Goal: Task Accomplishment & Management: Complete application form

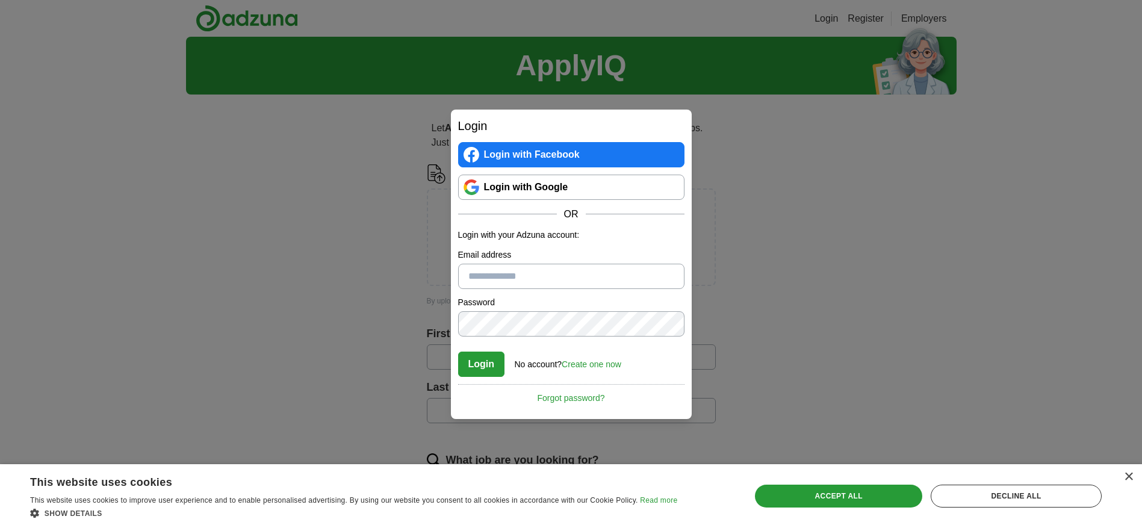
click at [467, 273] on input "Email address" at bounding box center [571, 276] width 226 height 25
click at [582, 363] on link "Create one now" at bounding box center [592, 365] width 60 height 10
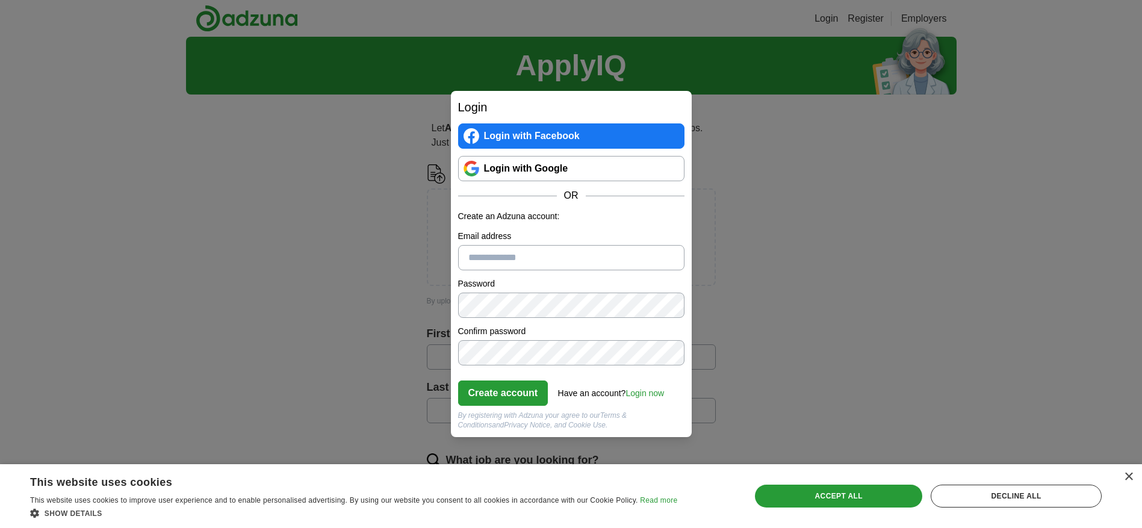
click at [547, 258] on input "Email address" at bounding box center [571, 257] width 226 height 25
type input "**********"
click at [499, 399] on button "Create account" at bounding box center [503, 393] width 90 height 25
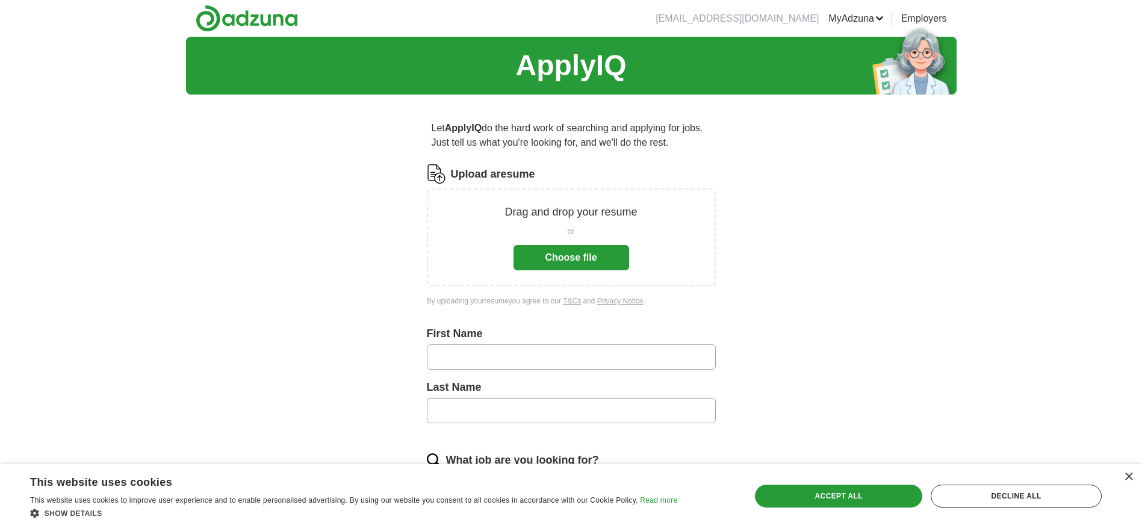
click at [476, 365] on input "text" at bounding box center [571, 356] width 289 height 25
type input "*******"
click at [522, 420] on input "text" at bounding box center [571, 410] width 289 height 25
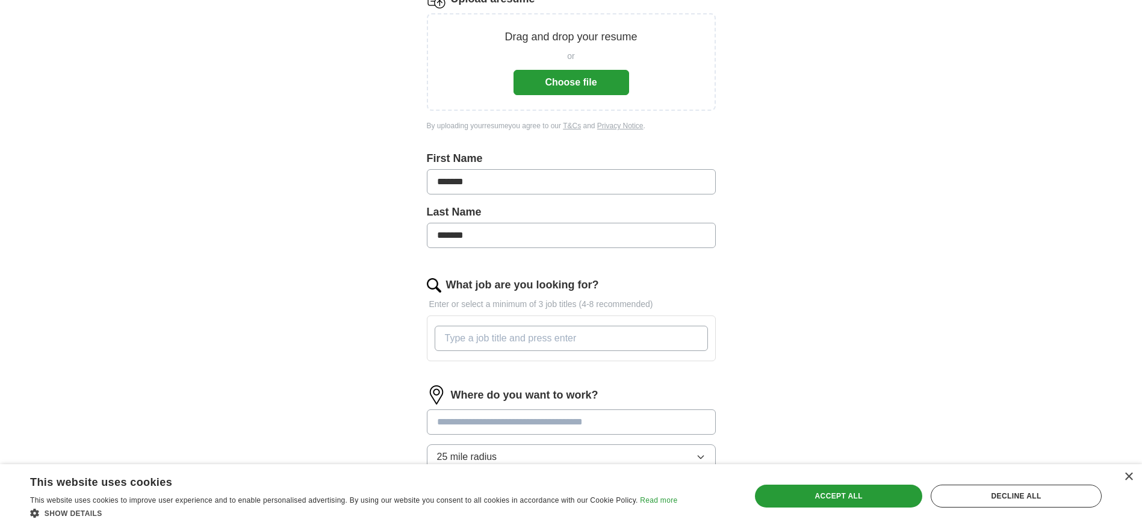
scroll to position [181, 0]
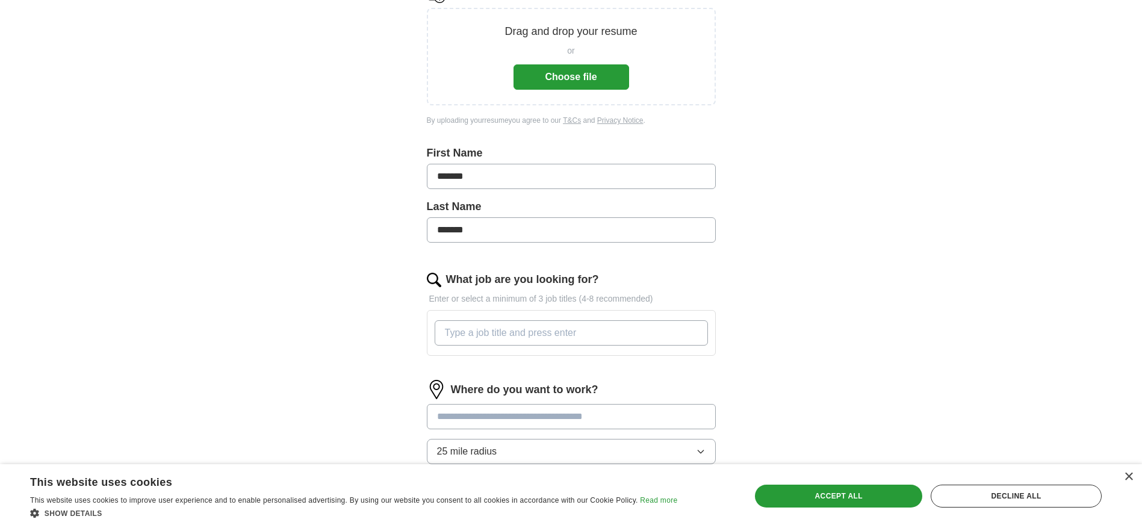
type input "*******"
click at [585, 334] on input "What job are you looking for?" at bounding box center [571, 332] width 273 height 25
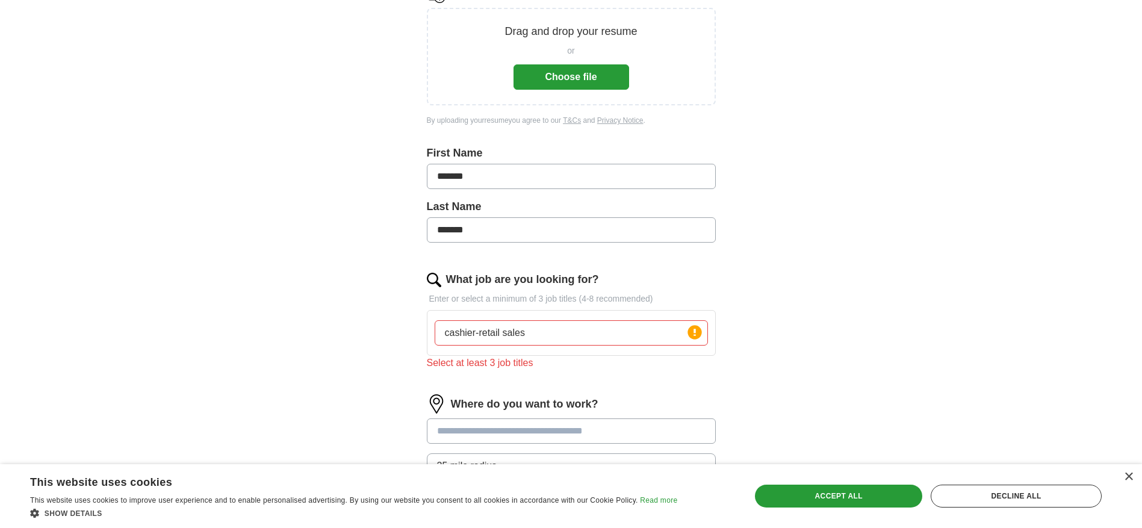
click at [689, 423] on input at bounding box center [571, 431] width 289 height 25
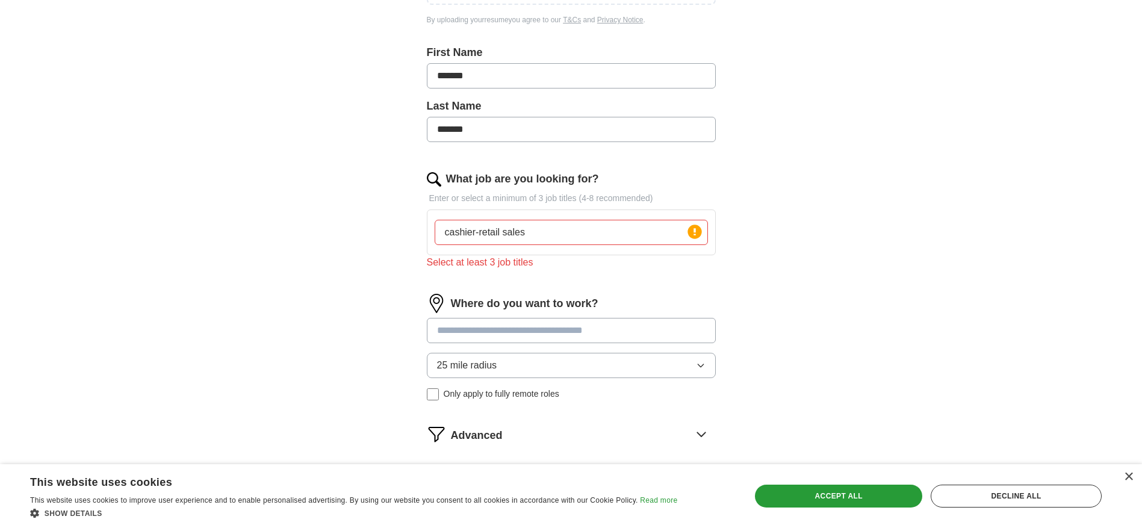
scroll to position [361, 0]
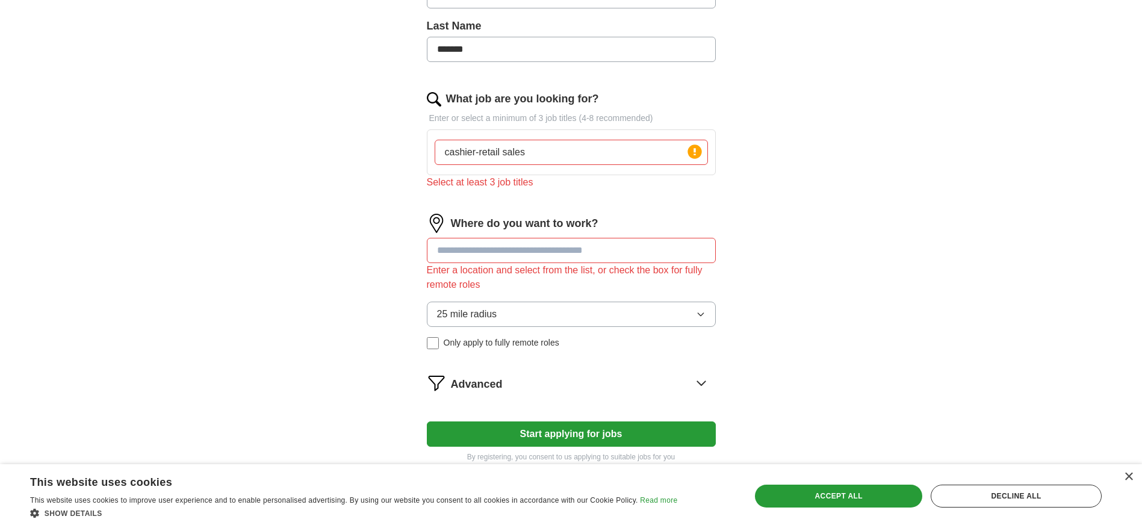
click at [552, 158] on input "cashier-retail sales" at bounding box center [571, 152] width 273 height 25
type input "cashier-retail sales-frontdesk"
click at [700, 314] on icon "button" at bounding box center [701, 315] width 10 height 10
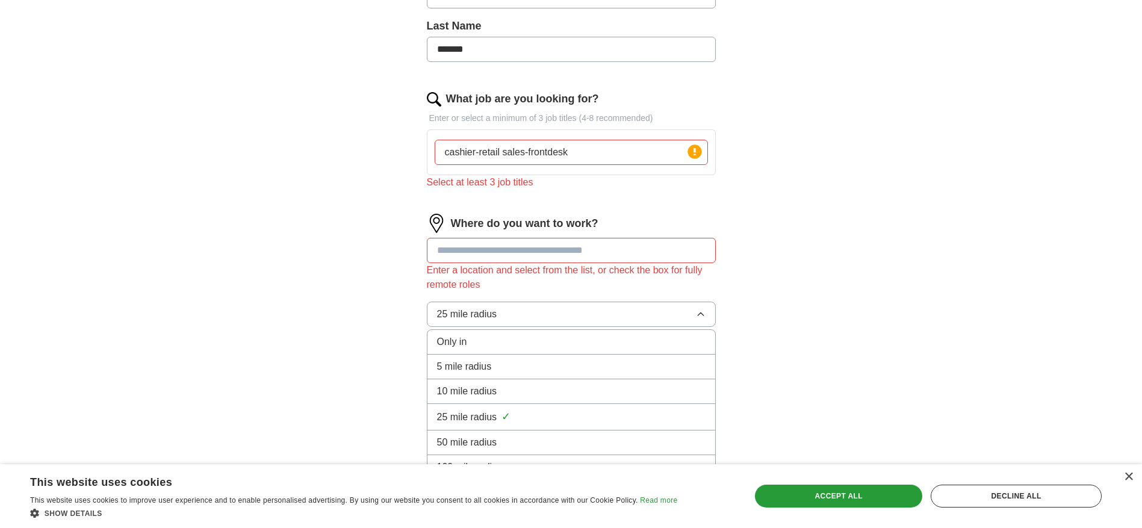
click at [576, 364] on div "5 mile radius" at bounding box center [571, 367] width 269 height 14
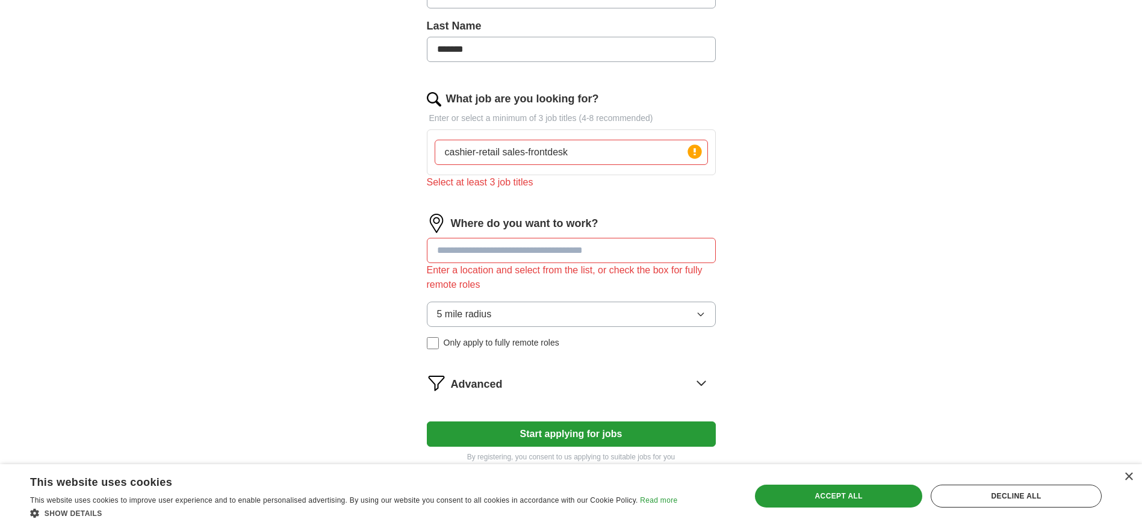
click at [565, 427] on button "Start applying for jobs" at bounding box center [571, 434] width 289 height 25
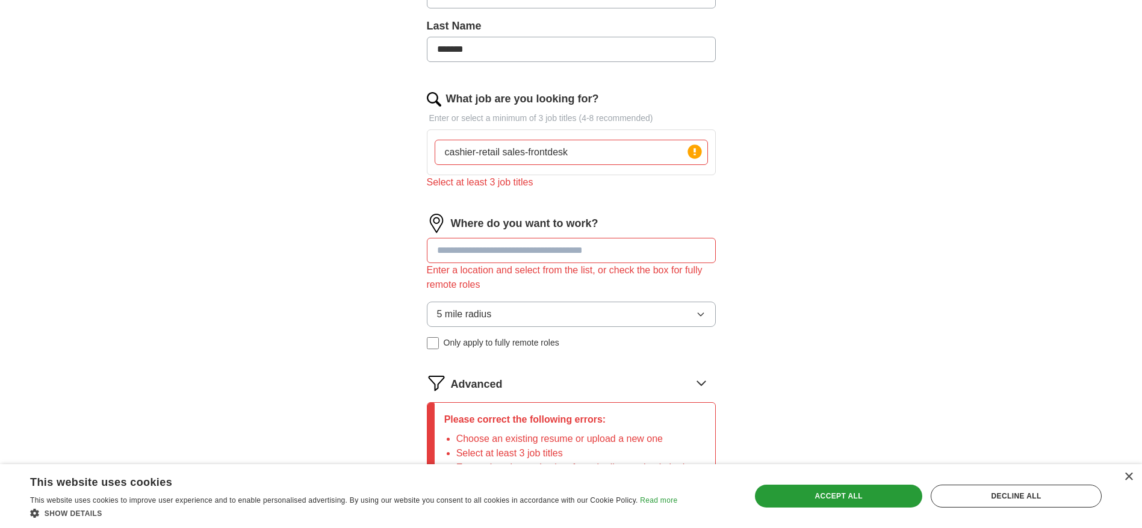
click at [696, 251] on input at bounding box center [571, 250] width 289 height 25
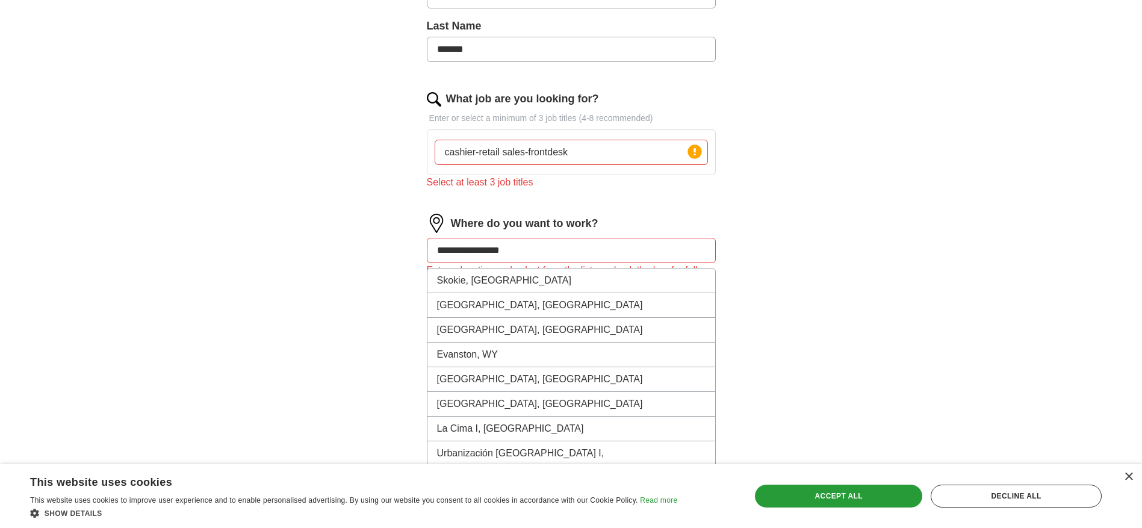
type input "**********"
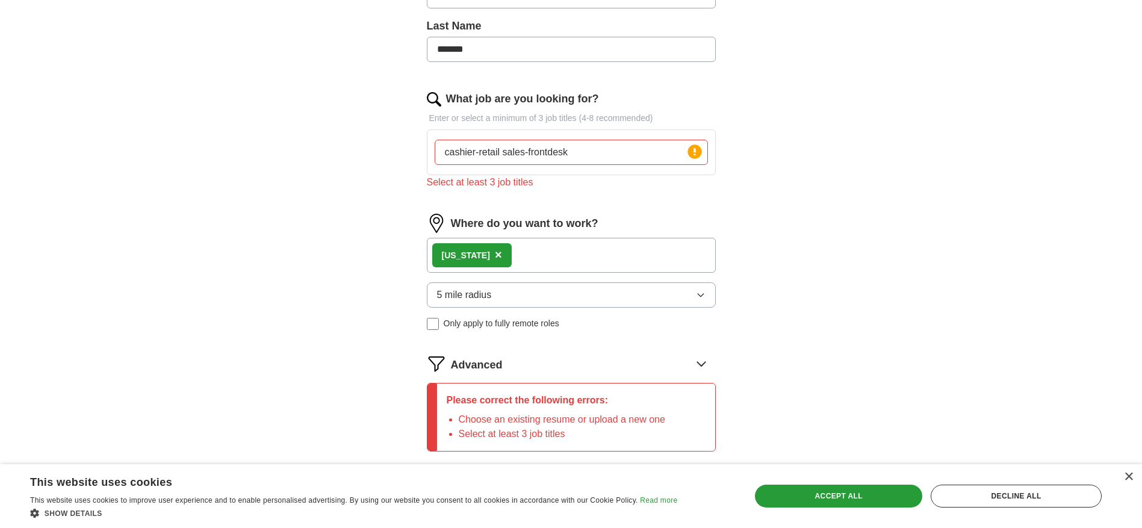
click at [519, 254] on div "[US_STATE] ×" at bounding box center [571, 255] width 289 height 35
click at [660, 258] on div "[US_STATE] ×" at bounding box center [571, 255] width 289 height 35
click at [519, 257] on div "[US_STATE] ×" at bounding box center [571, 255] width 289 height 35
click at [696, 294] on icon "button" at bounding box center [701, 295] width 10 height 10
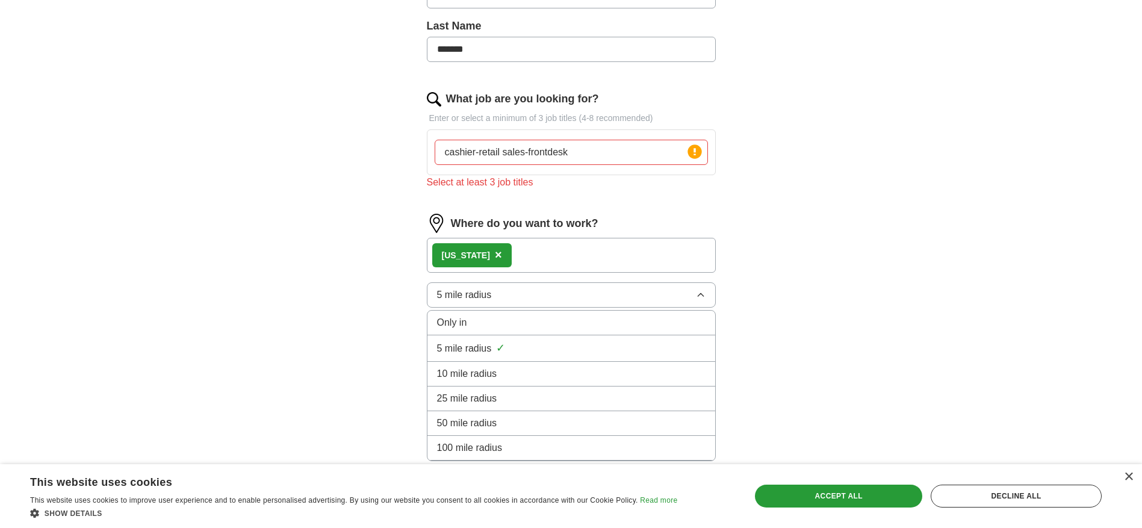
click at [517, 254] on div "[US_STATE] ×" at bounding box center [571, 255] width 289 height 35
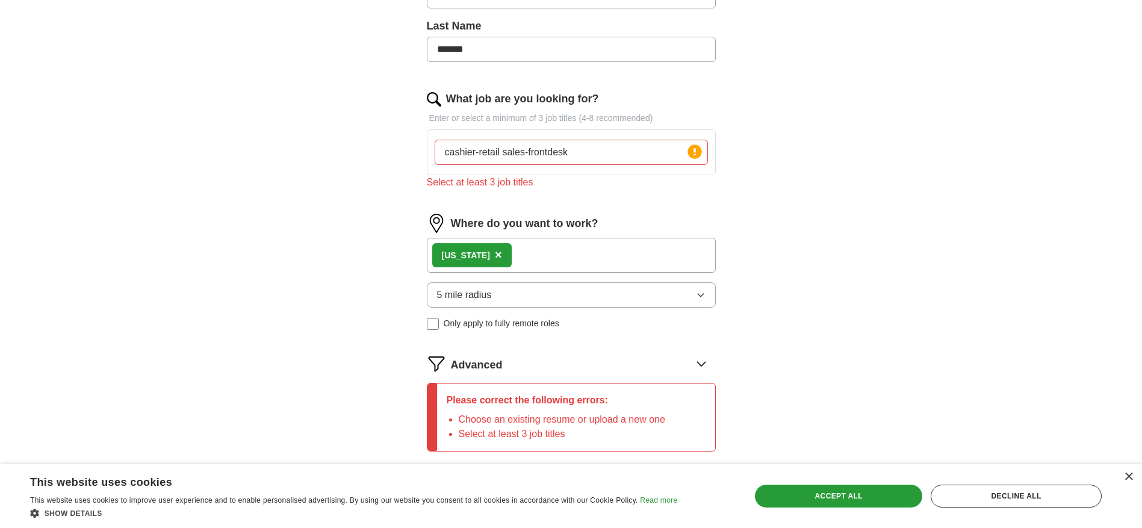
click at [696, 357] on icon at bounding box center [701, 363] width 19 height 19
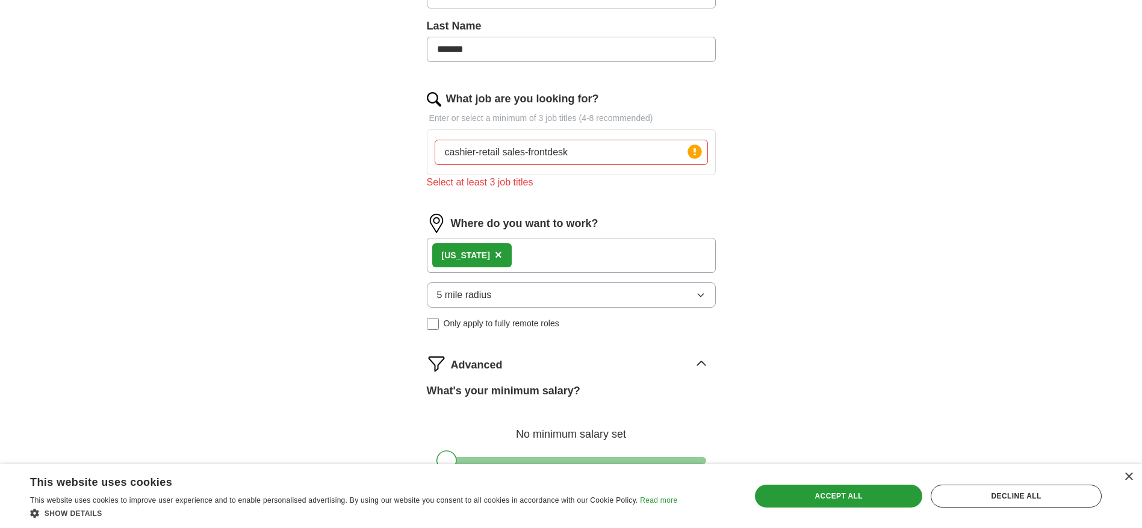
click at [719, 267] on div "Let ApplyIQ do the hard work of searching and applying for jobs. Just tell us w…" at bounding box center [571, 187] width 385 height 918
click at [537, 257] on div "[US_STATE] ×" at bounding box center [571, 255] width 289 height 35
click at [538, 258] on div "[US_STATE] ×" at bounding box center [571, 255] width 289 height 35
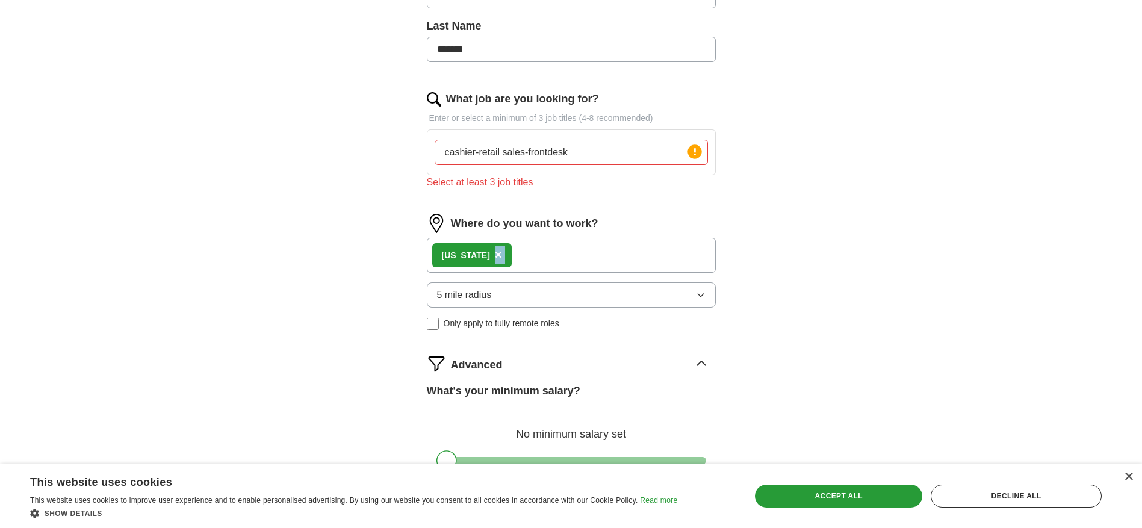
drag, startPoint x: 538, startPoint y: 258, endPoint x: 499, endPoint y: 260, distance: 39.2
click at [499, 260] on div "[US_STATE] ×" at bounding box center [571, 255] width 289 height 35
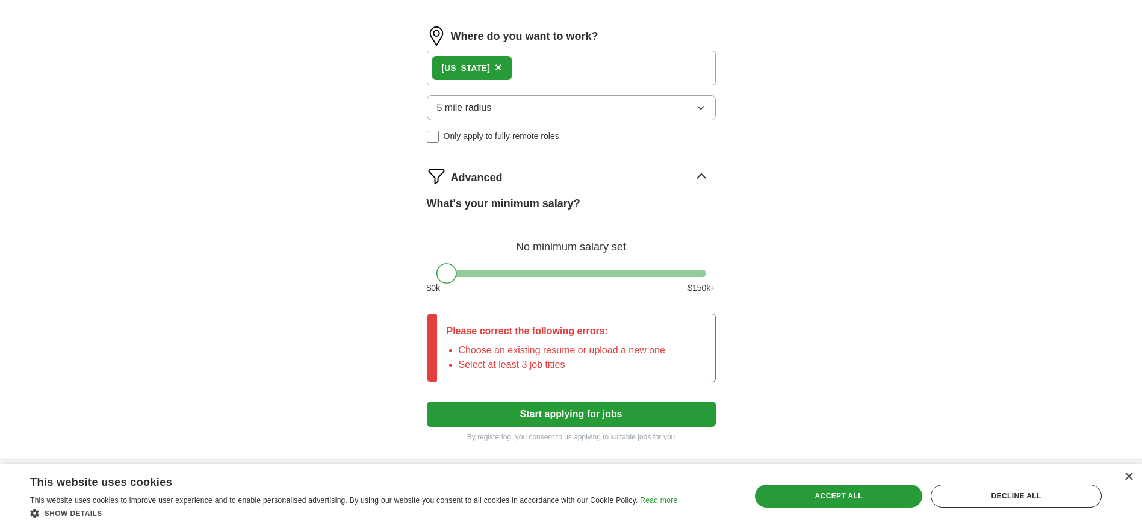
scroll to position [616, 0]
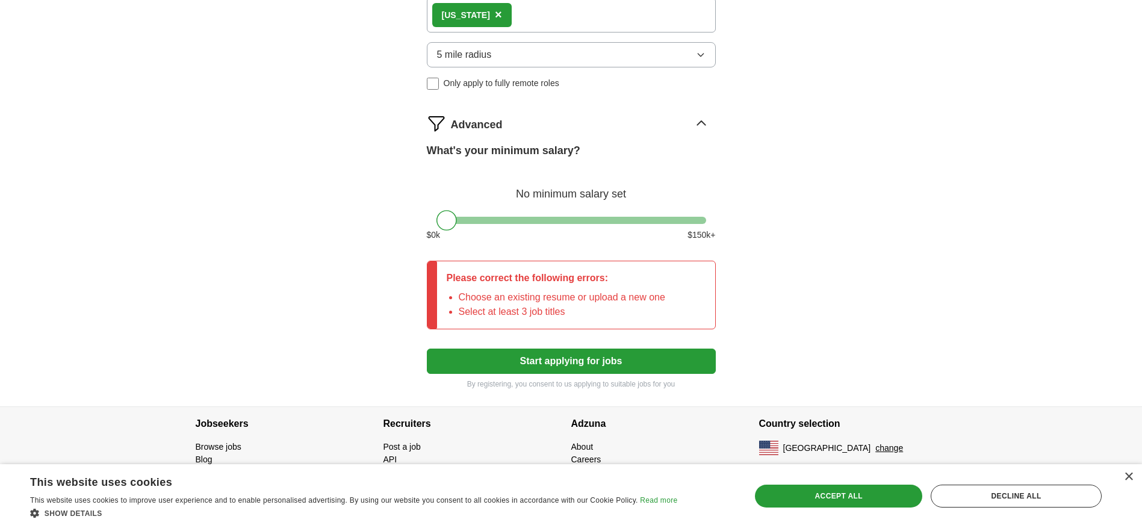
click at [566, 357] on button "Start applying for jobs" at bounding box center [571, 361] width 289 height 25
click at [609, 361] on button "Start applying for jobs" at bounding box center [571, 361] width 289 height 25
click at [608, 361] on button "Start applying for jobs" at bounding box center [571, 361] width 289 height 25
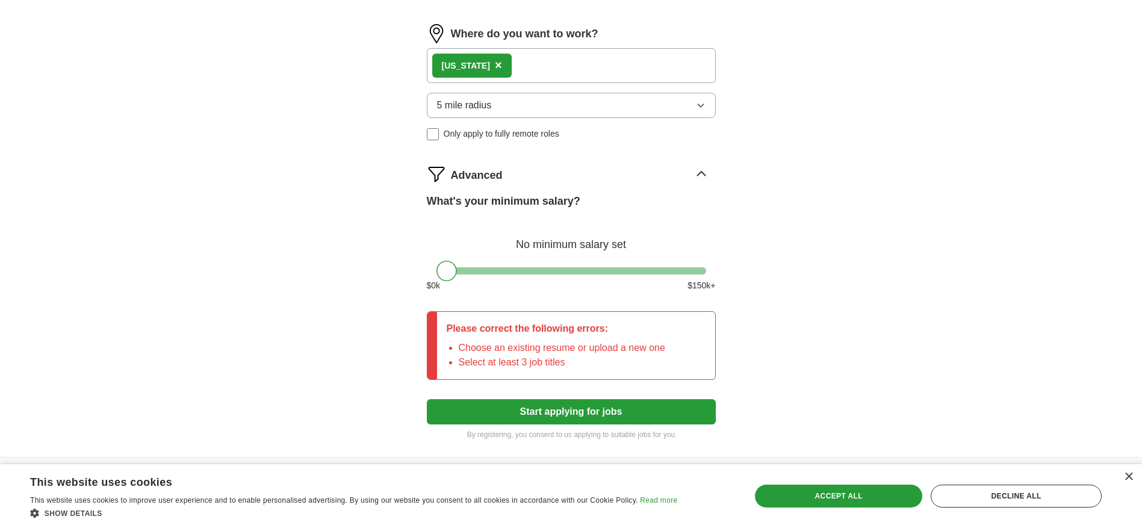
scroll to position [556, 0]
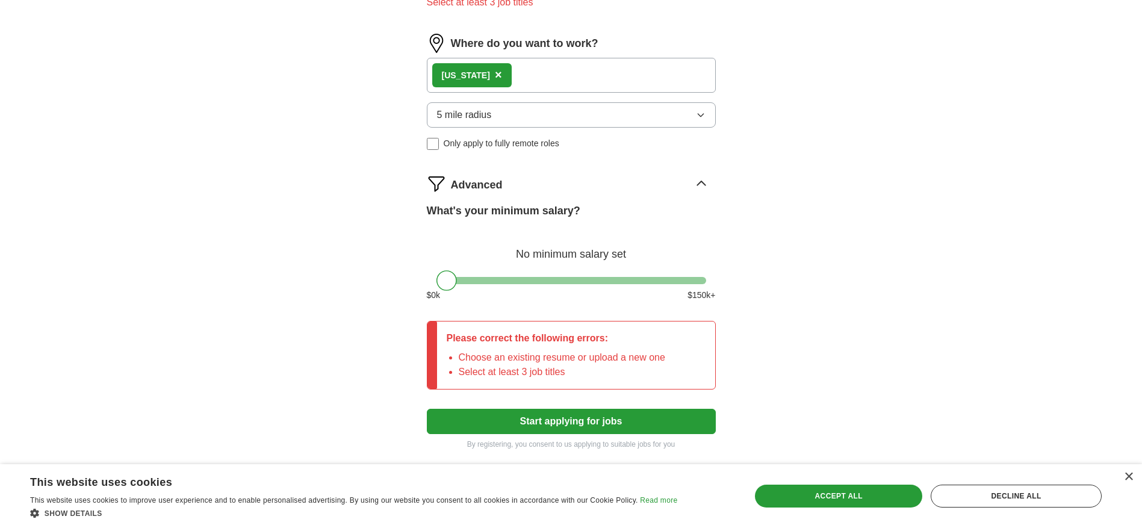
click at [568, 414] on button "Start applying for jobs" at bounding box center [571, 421] width 289 height 25
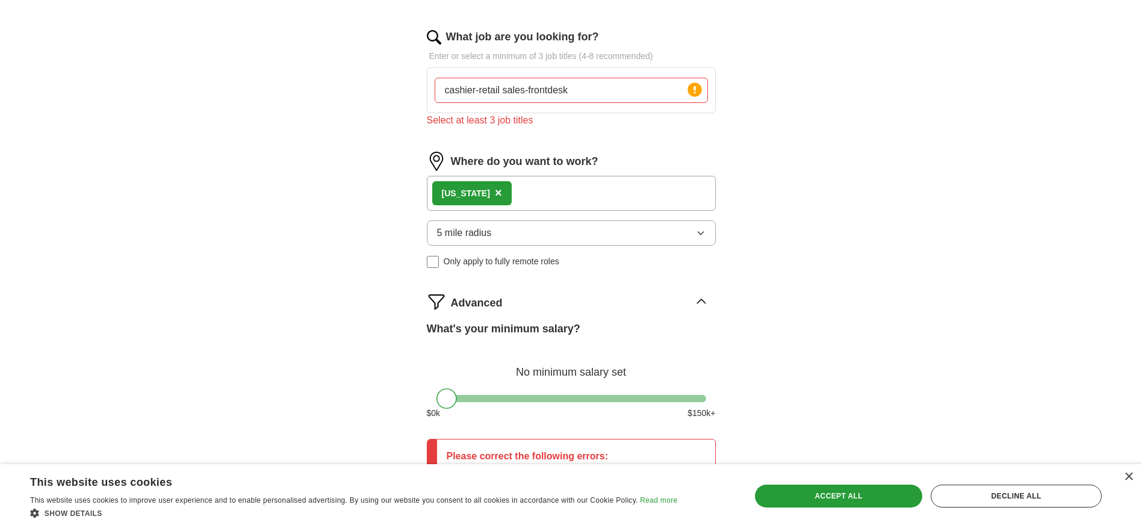
scroll to position [435, 0]
drag, startPoint x: 523, startPoint y: 120, endPoint x: 554, endPoint y: 128, distance: 32.1
click at [554, 128] on div "Select at least 3 job titles" at bounding box center [571, 123] width 289 height 14
drag, startPoint x: 554, startPoint y: 128, endPoint x: 623, endPoint y: 98, distance: 74.7
click at [623, 98] on input "cashier-retail sales-frontdesk" at bounding box center [571, 92] width 273 height 25
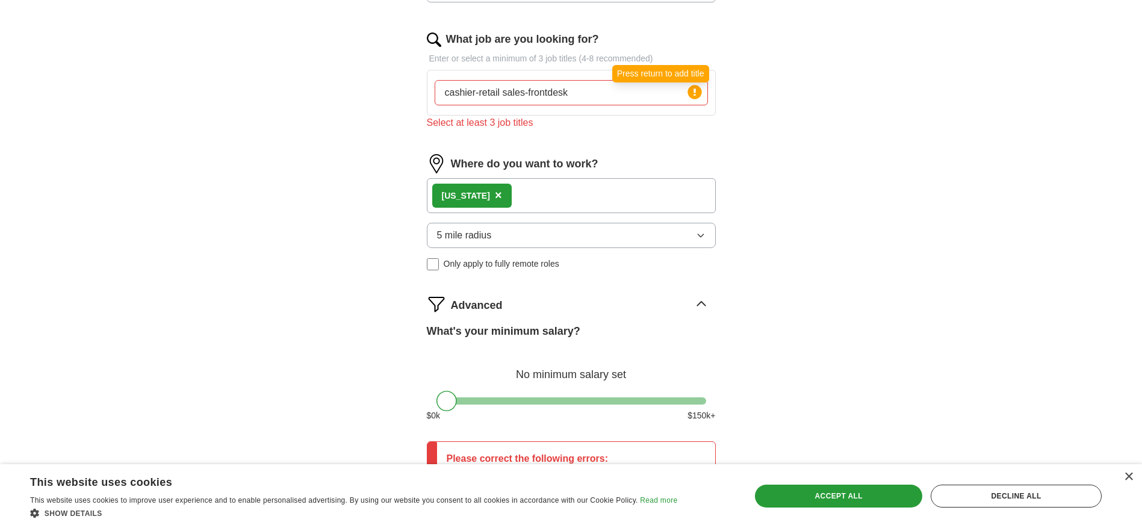
click at [694, 95] on icon at bounding box center [695, 92] width 17 height 17
click at [694, 95] on icon at bounding box center [695, 92] width 2 height 7
click at [690, 101] on div "cashier-retail sales-frontdesk Press return to add title" at bounding box center [571, 92] width 273 height 25
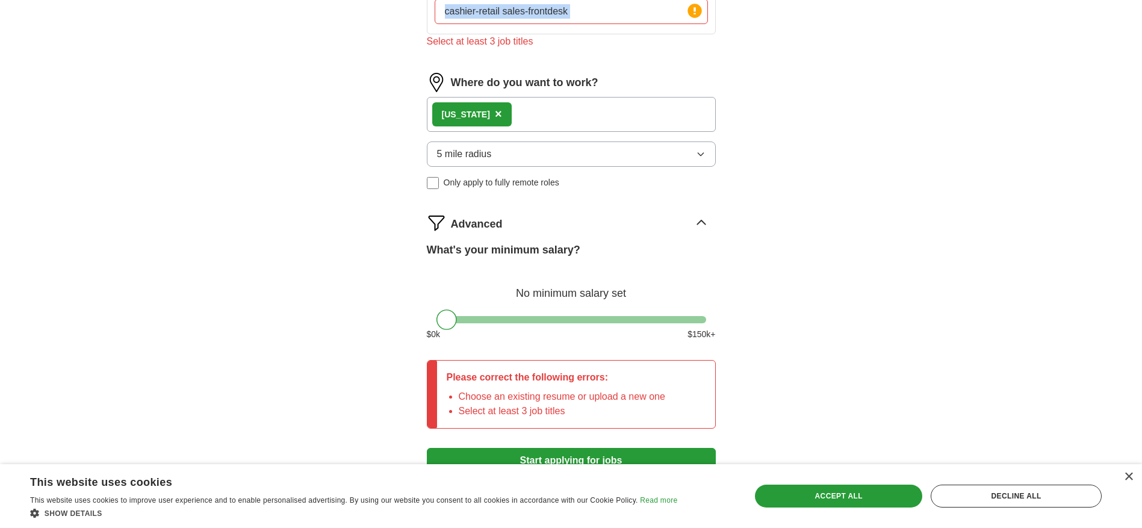
scroll to position [556, 0]
